Goal: Navigation & Orientation: Find specific page/section

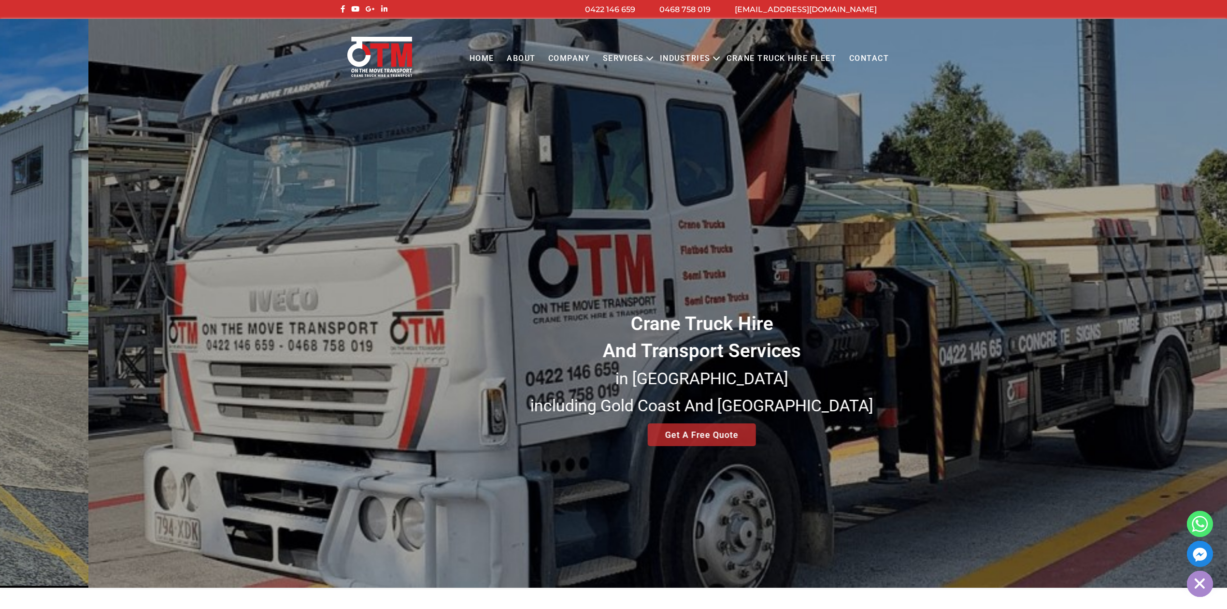
click at [611, 352] on div "Crane Truck Hire And Transport Services in [GEOGRAPHIC_DATA] [GEOGRAPHIC_DATA] …" at bounding box center [613, 303] width 1227 height 568
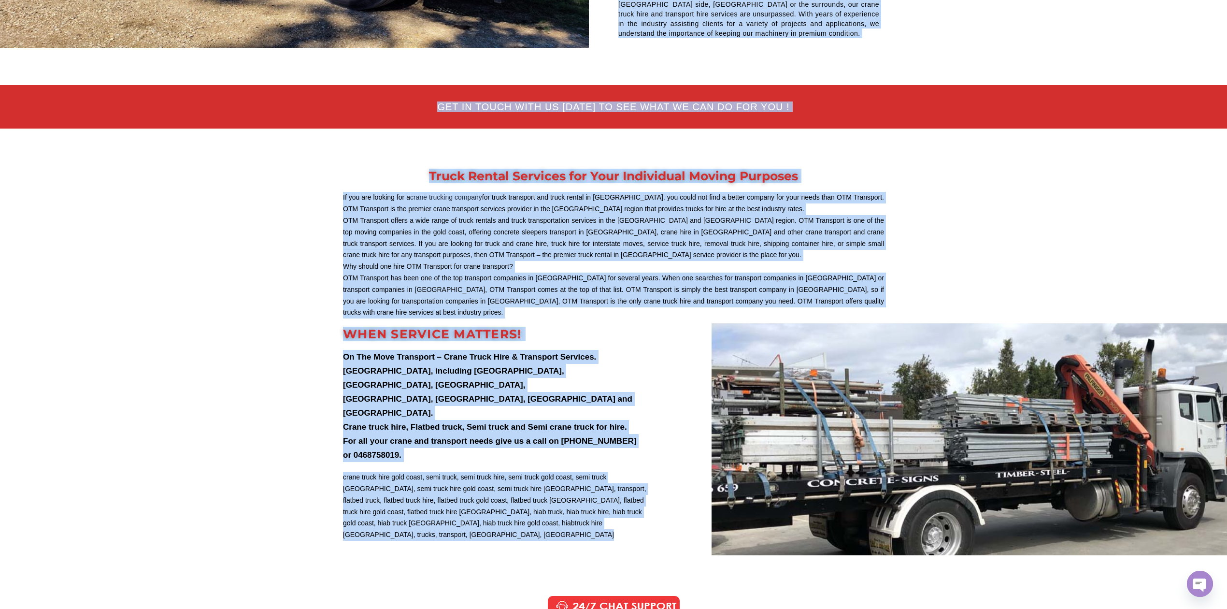
scroll to position [3928, 0]
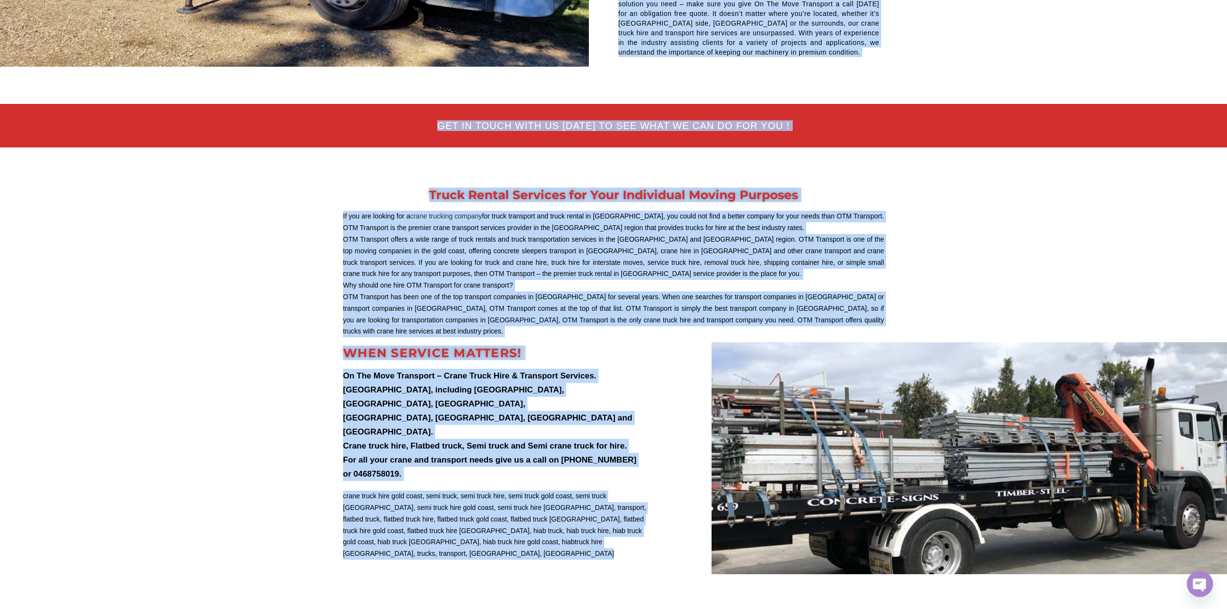
drag, startPoint x: 299, startPoint y: 6, endPoint x: 819, endPoint y: 408, distance: 656.9
copy div "Loremi Dolor Sitam Cons Adi Elitseddo Eiusmodt Incid Utlabo Etd Magn Ali enimad…"
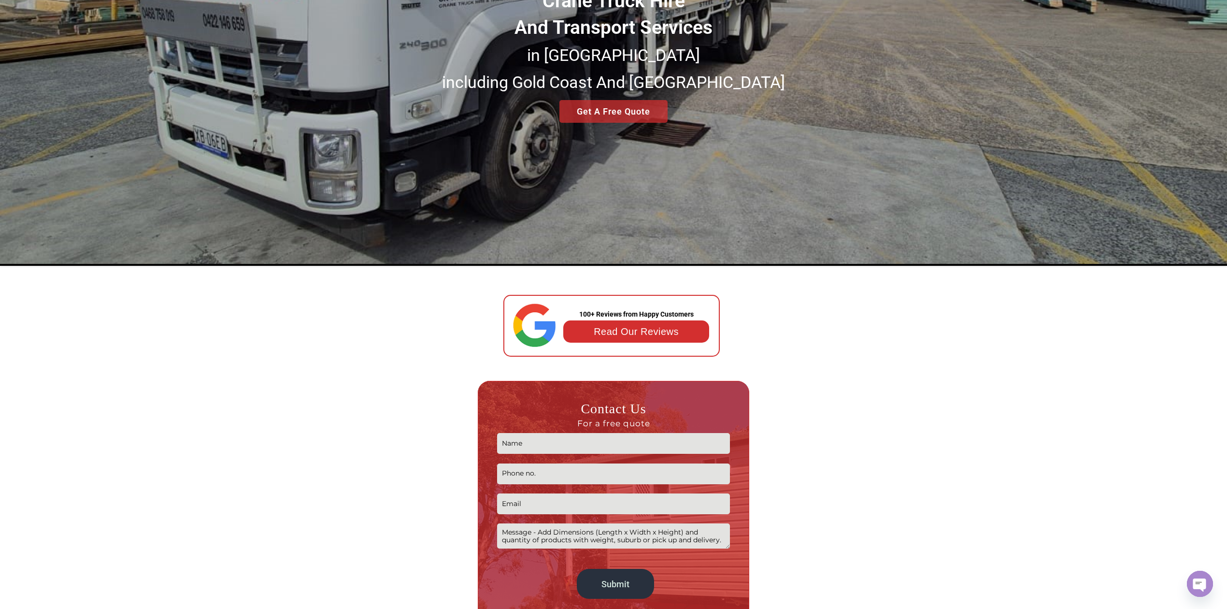
scroll to position [0, 0]
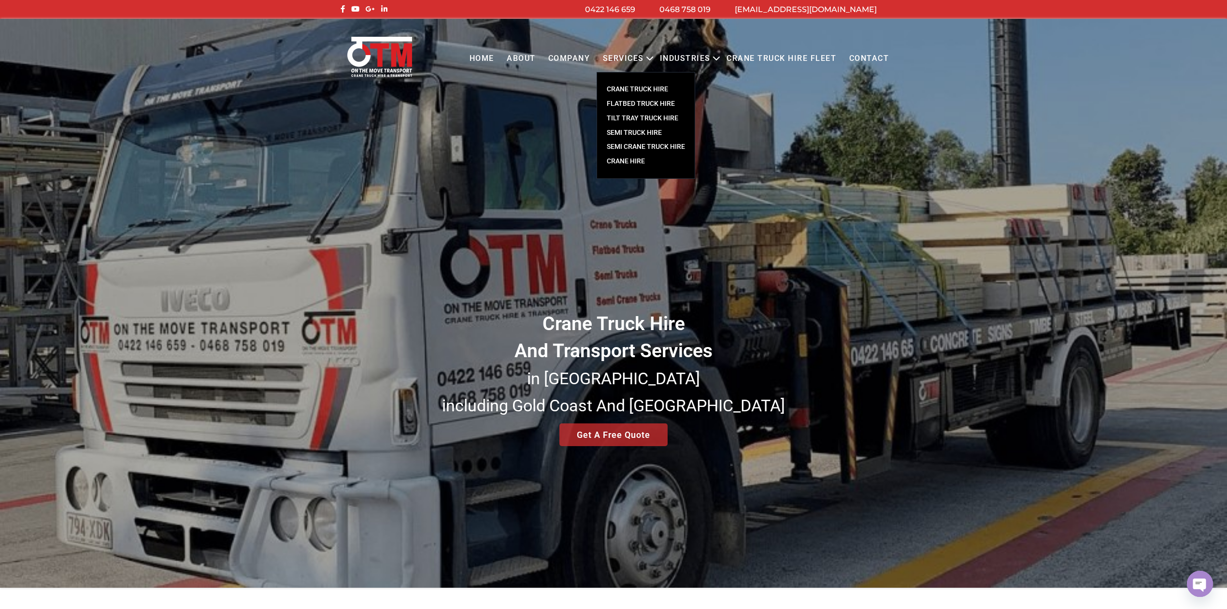
click at [632, 88] on link "CRANE TRUCK HIRE" at bounding box center [646, 89] width 98 height 14
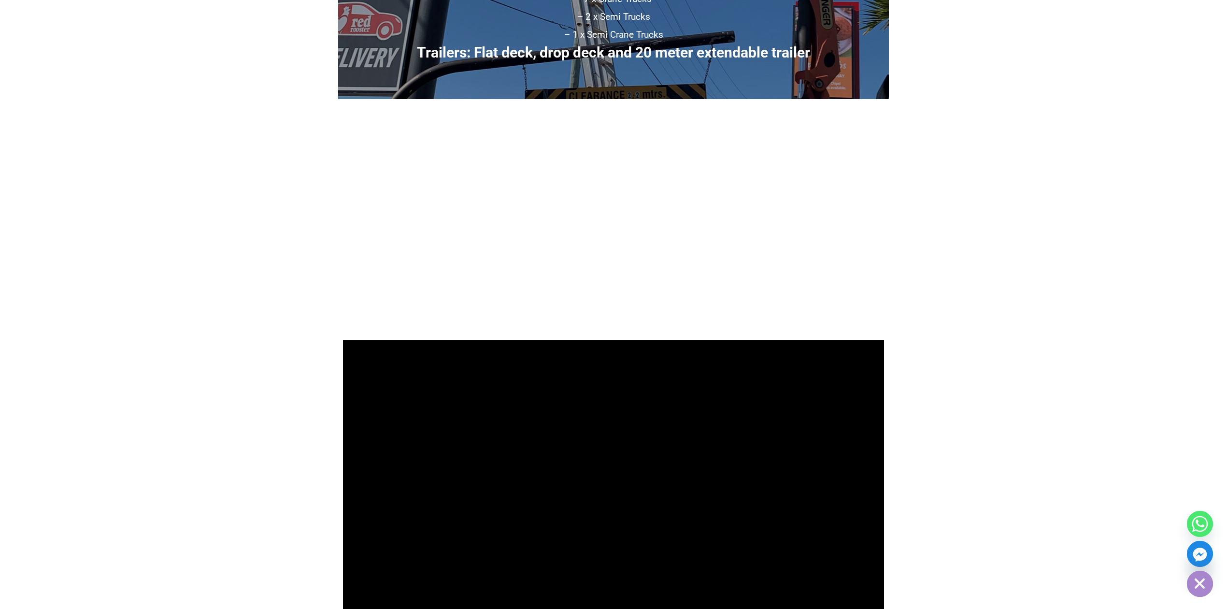
scroll to position [773, 0]
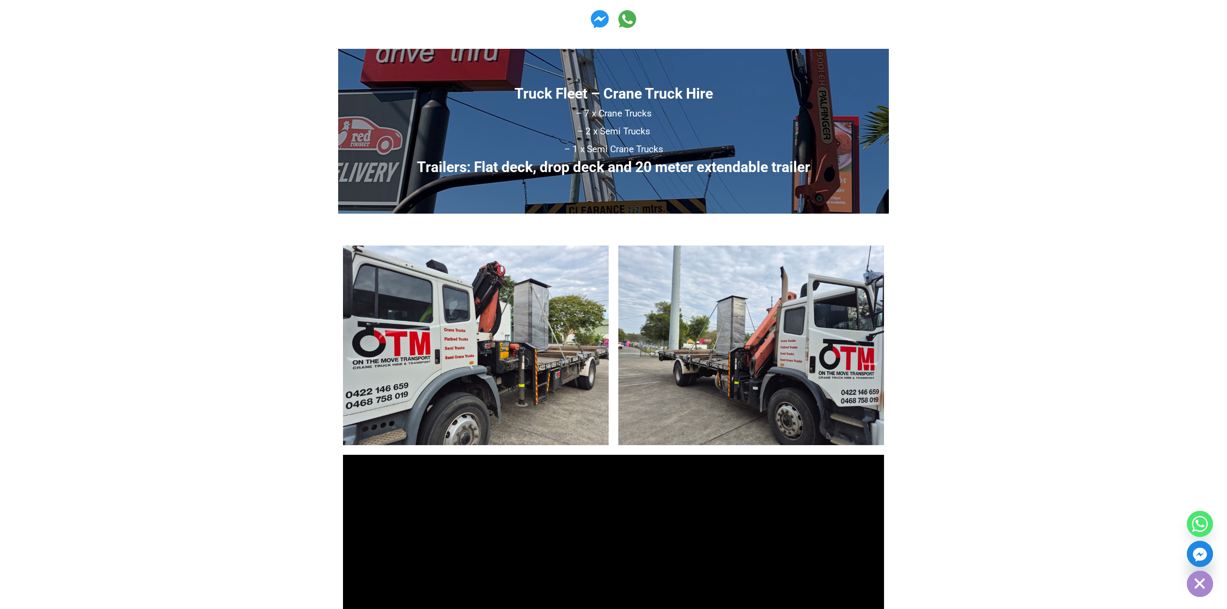
click at [447, 314] on img at bounding box center [476, 344] width 266 height 199
